Goal: Task Accomplishment & Management: Complete application form

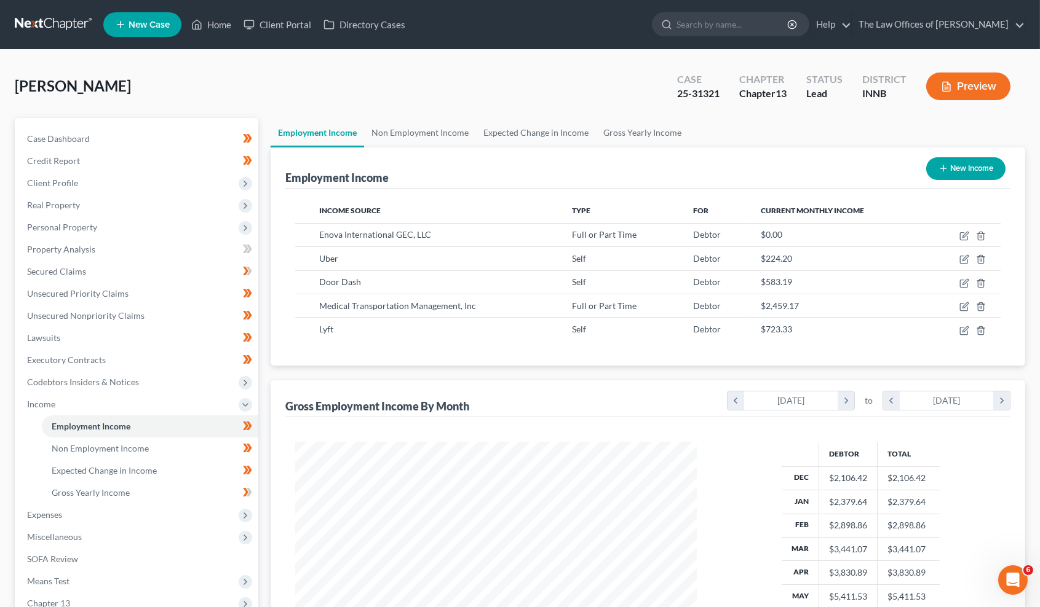
scroll to position [220, 426]
click at [47, 26] on link at bounding box center [54, 25] width 79 height 22
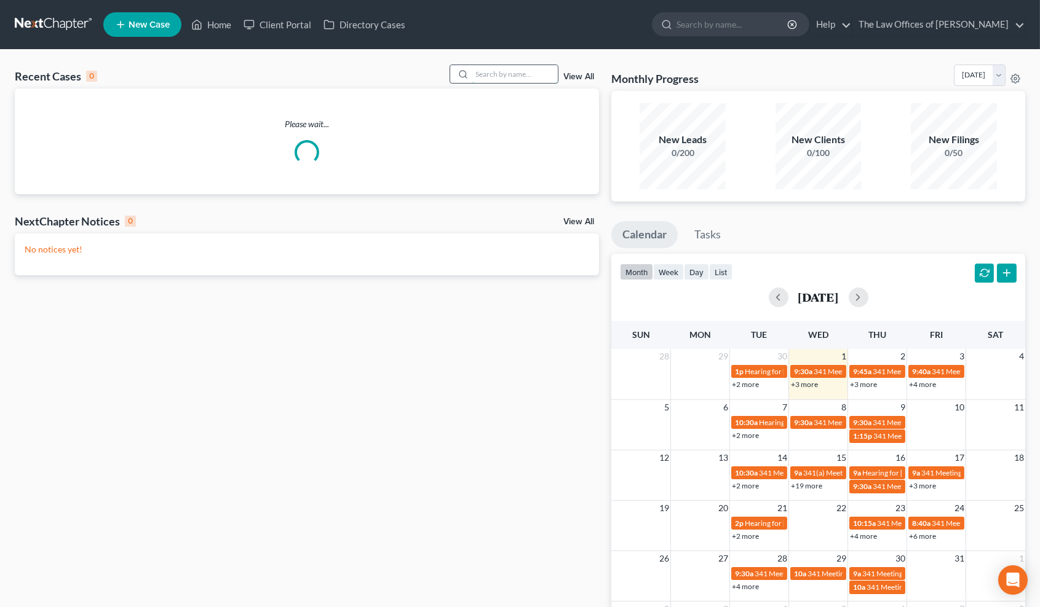
click at [533, 79] on input "search" at bounding box center [515, 74] width 86 height 18
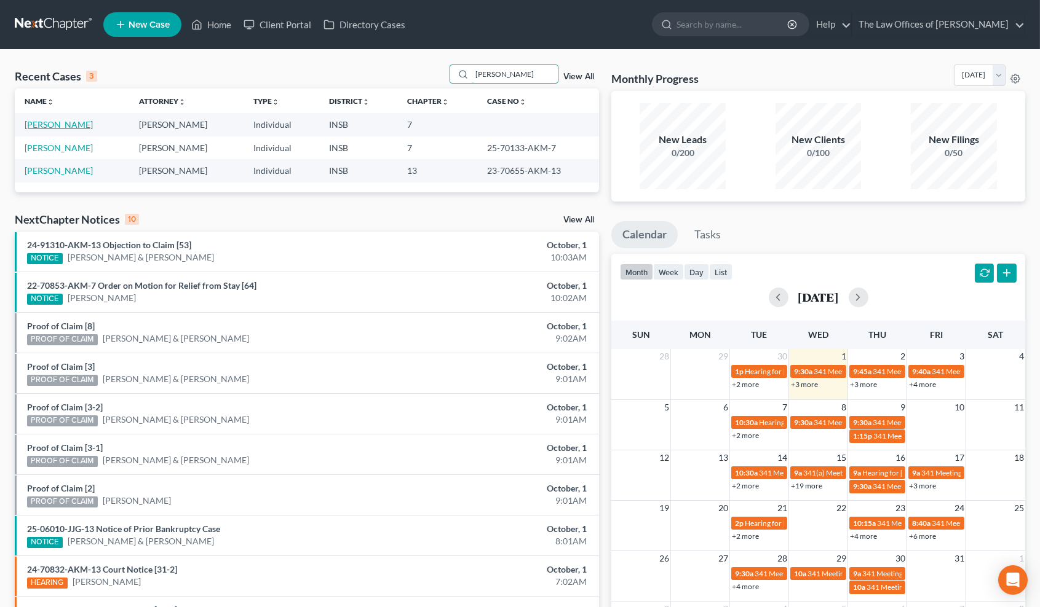
type input "[PERSON_NAME]"
click at [81, 126] on link "[PERSON_NAME]" at bounding box center [59, 124] width 68 height 10
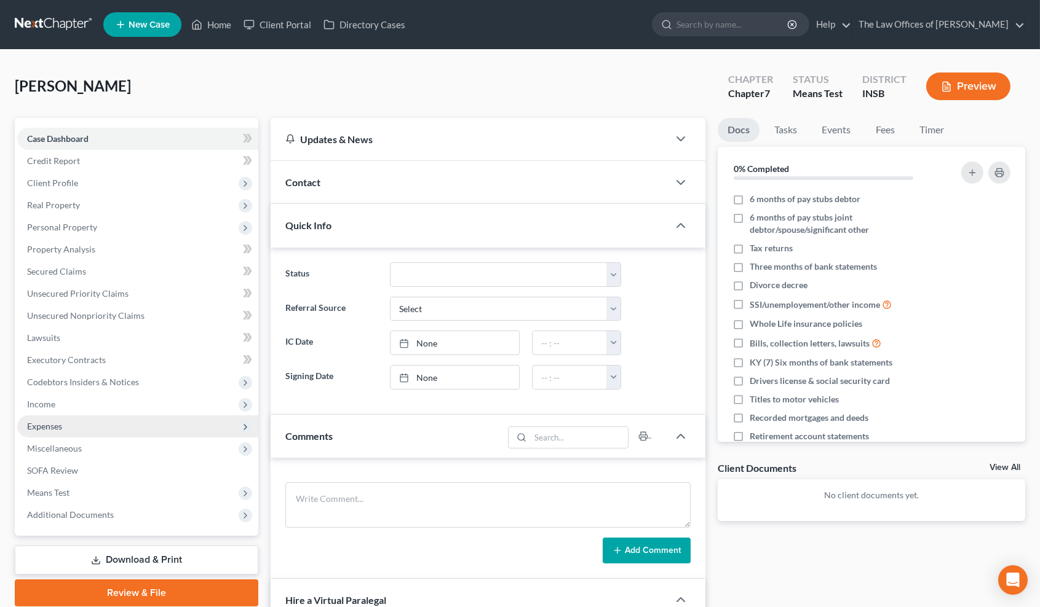
click at [69, 421] on span "Expenses" at bounding box center [137, 427] width 241 height 22
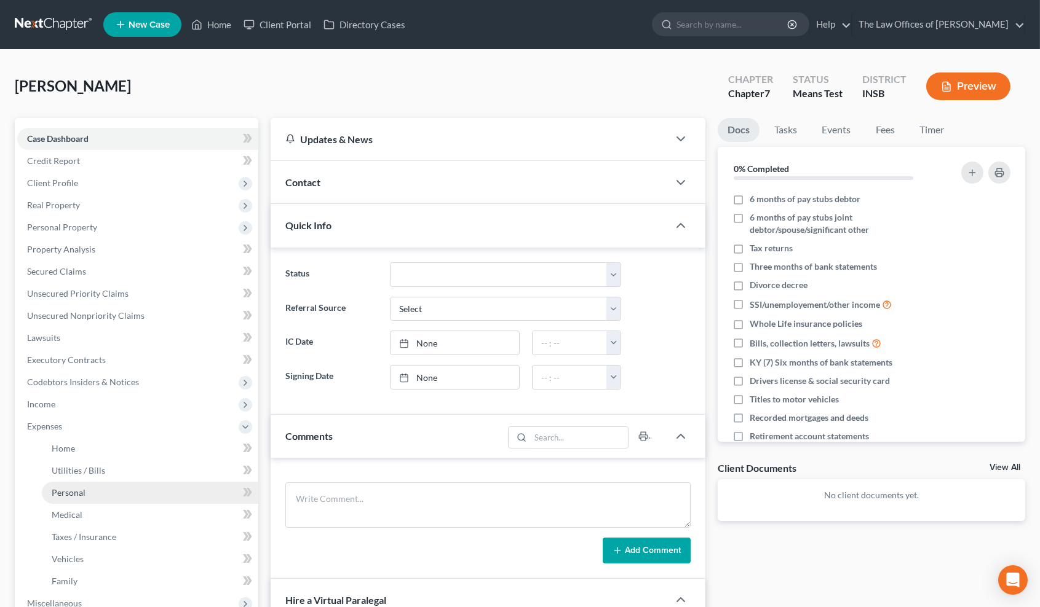
scroll to position [90, 0]
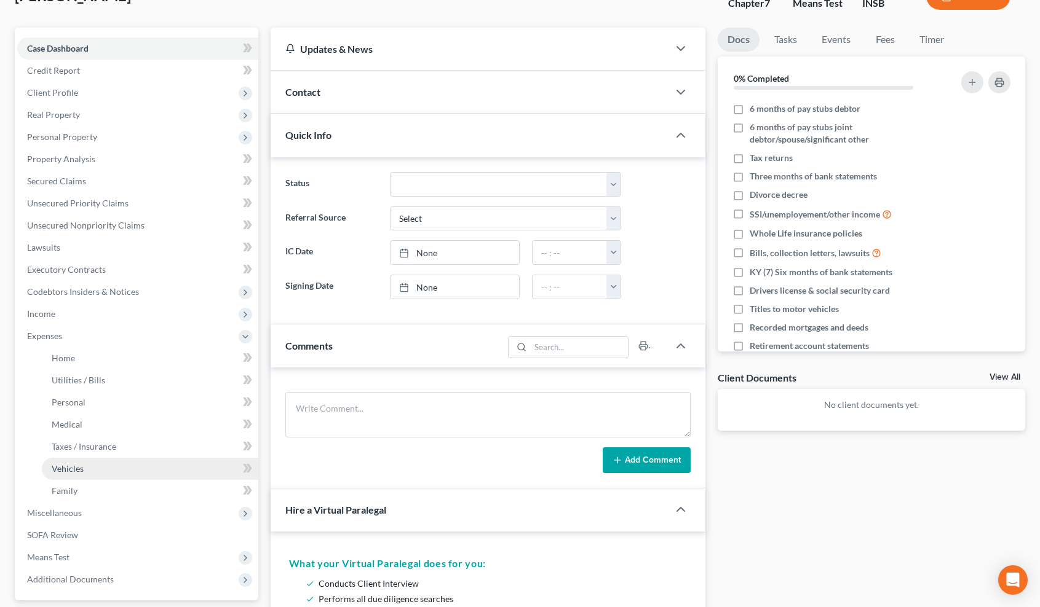
click at [92, 468] on link "Vehicles" at bounding box center [150, 469] width 216 height 22
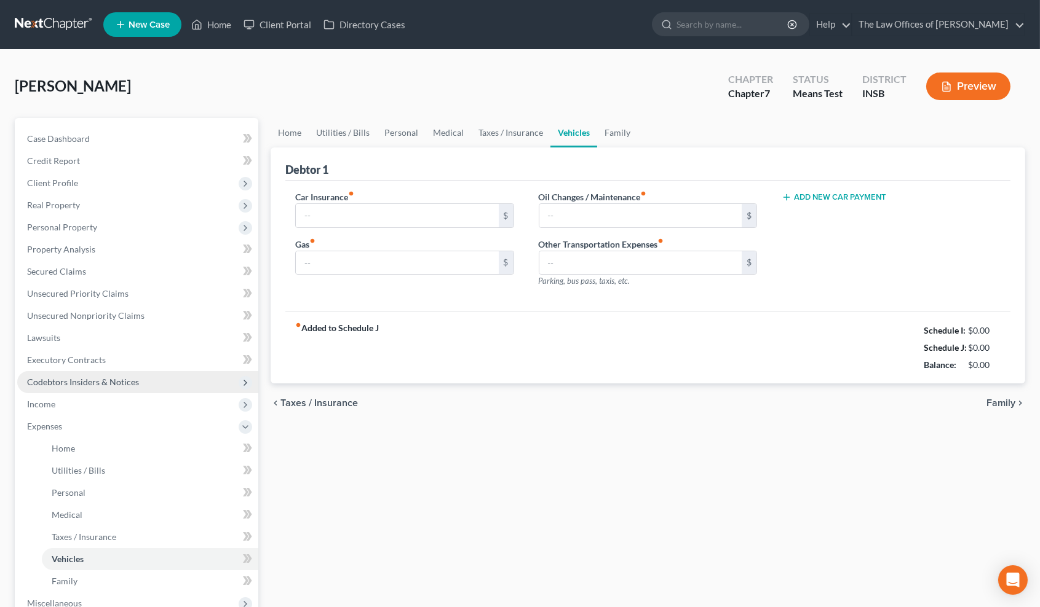
type input "515.00"
type input "600.00"
type input "125.00"
type input "0.00"
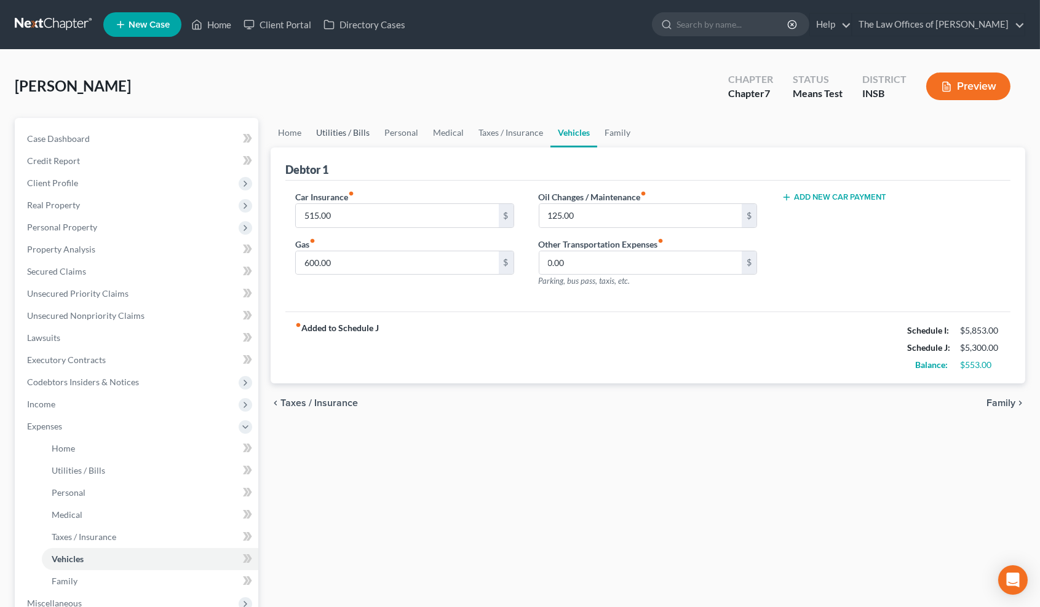
click at [352, 134] on link "Utilities / Bills" at bounding box center [343, 133] width 68 height 30
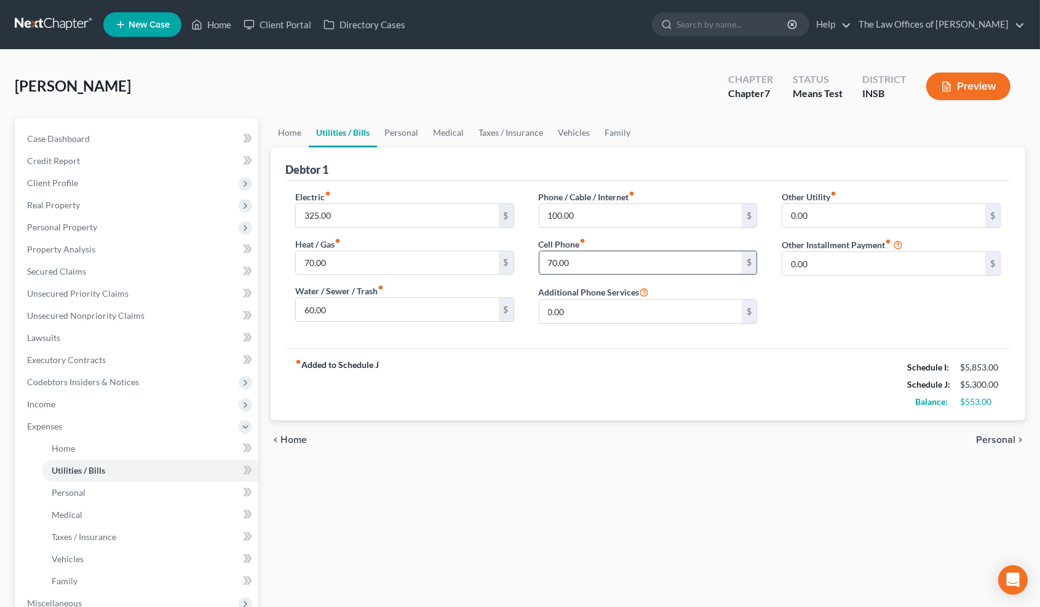
click at [585, 256] on input "70.00" at bounding box center [640, 262] width 203 height 23
type input "80.00"
click at [557, 127] on link "Vehicles" at bounding box center [573, 133] width 47 height 30
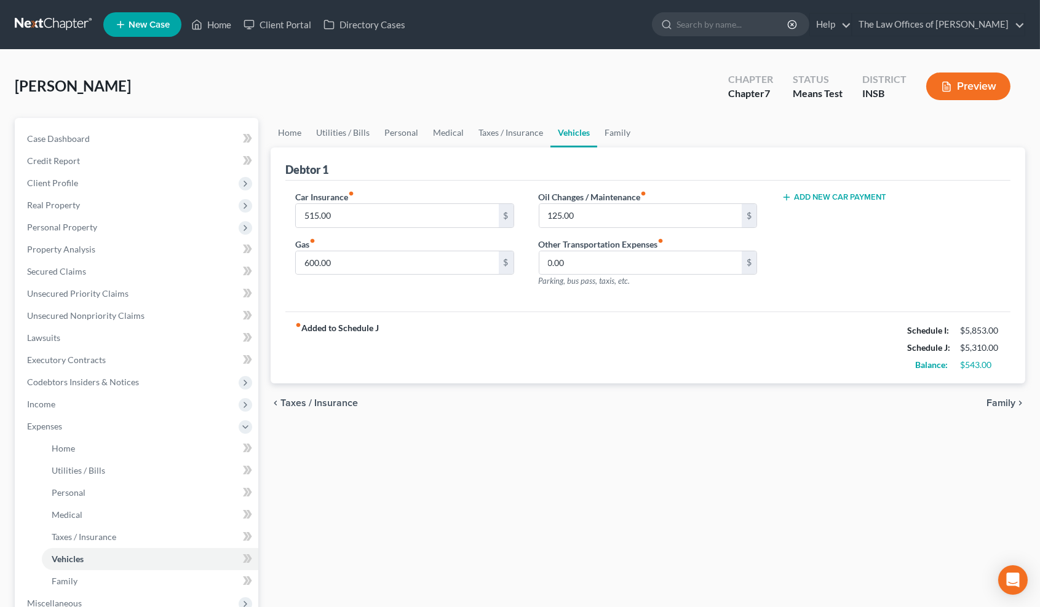
click at [821, 201] on button "Add New Car Payment" at bounding box center [833, 197] width 105 height 10
click at [820, 211] on input "text" at bounding box center [873, 215] width 183 height 23
type input "834.00"
click at [289, 127] on link "Home" at bounding box center [290, 133] width 38 height 30
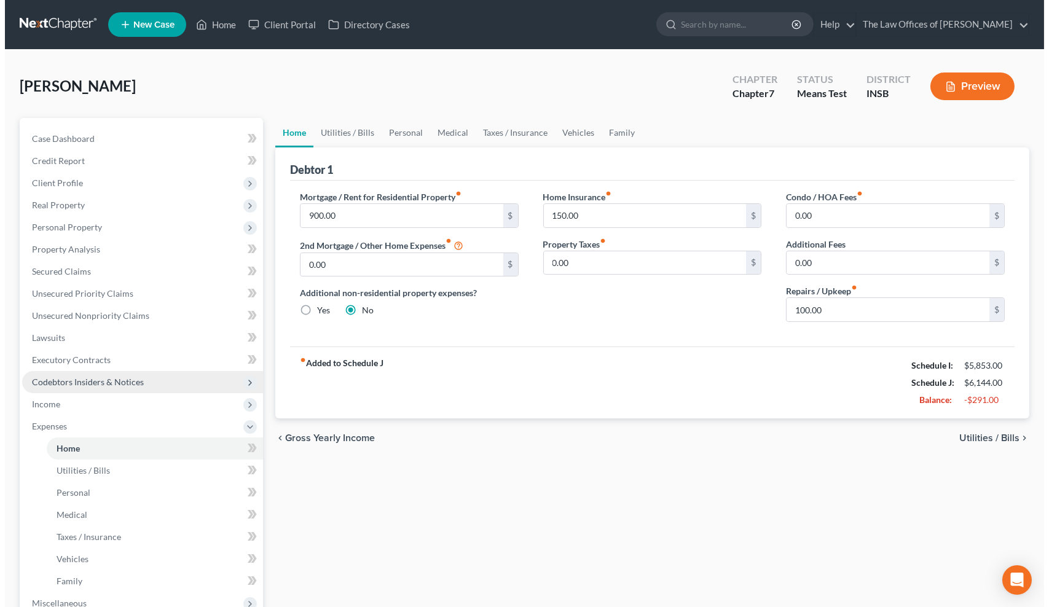
scroll to position [91, 0]
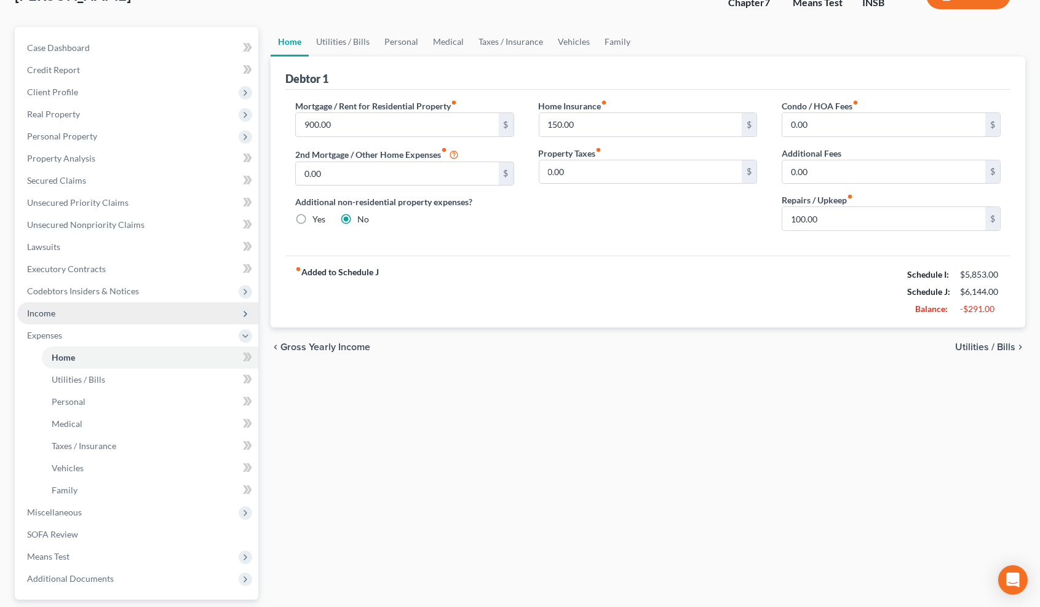
click at [84, 317] on span "Income" at bounding box center [137, 313] width 241 height 22
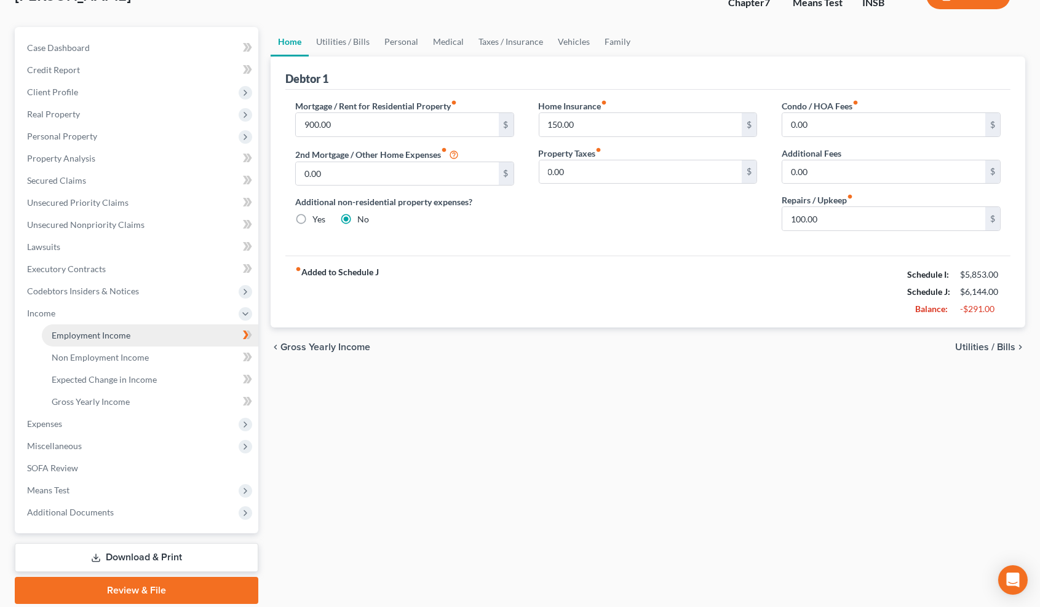
click at [84, 325] on link "Employment Income" at bounding box center [150, 336] width 216 height 22
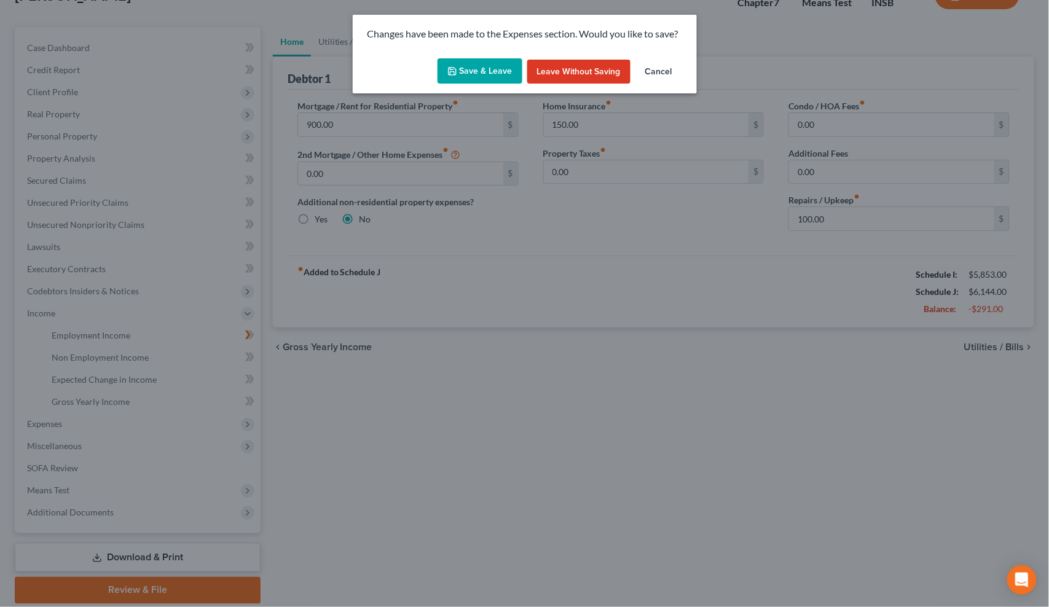
click at [490, 68] on button "Save & Leave" at bounding box center [480, 71] width 85 height 26
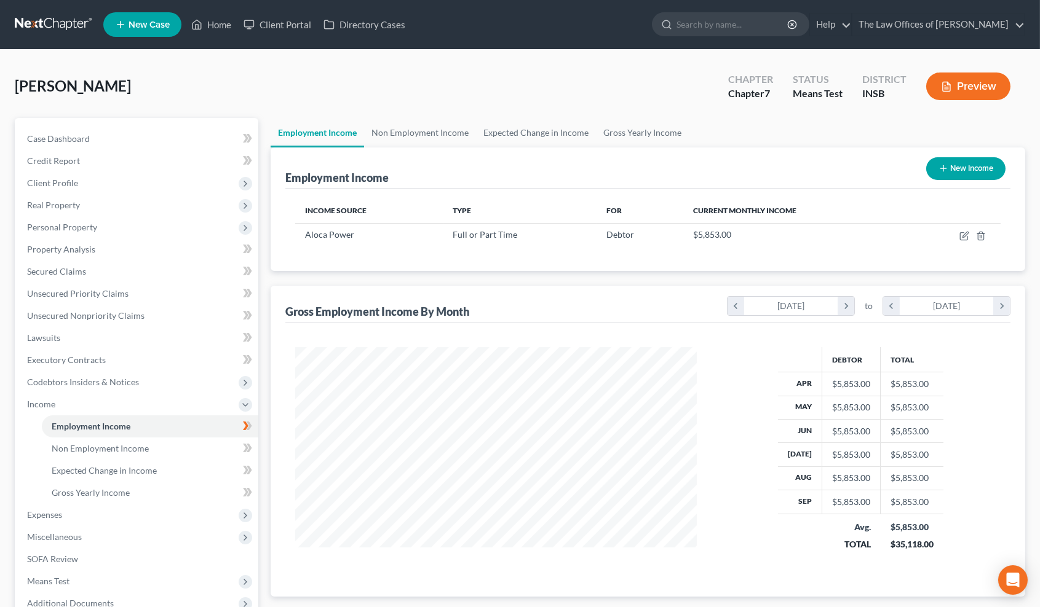
scroll to position [90, 0]
